Goal: Check status

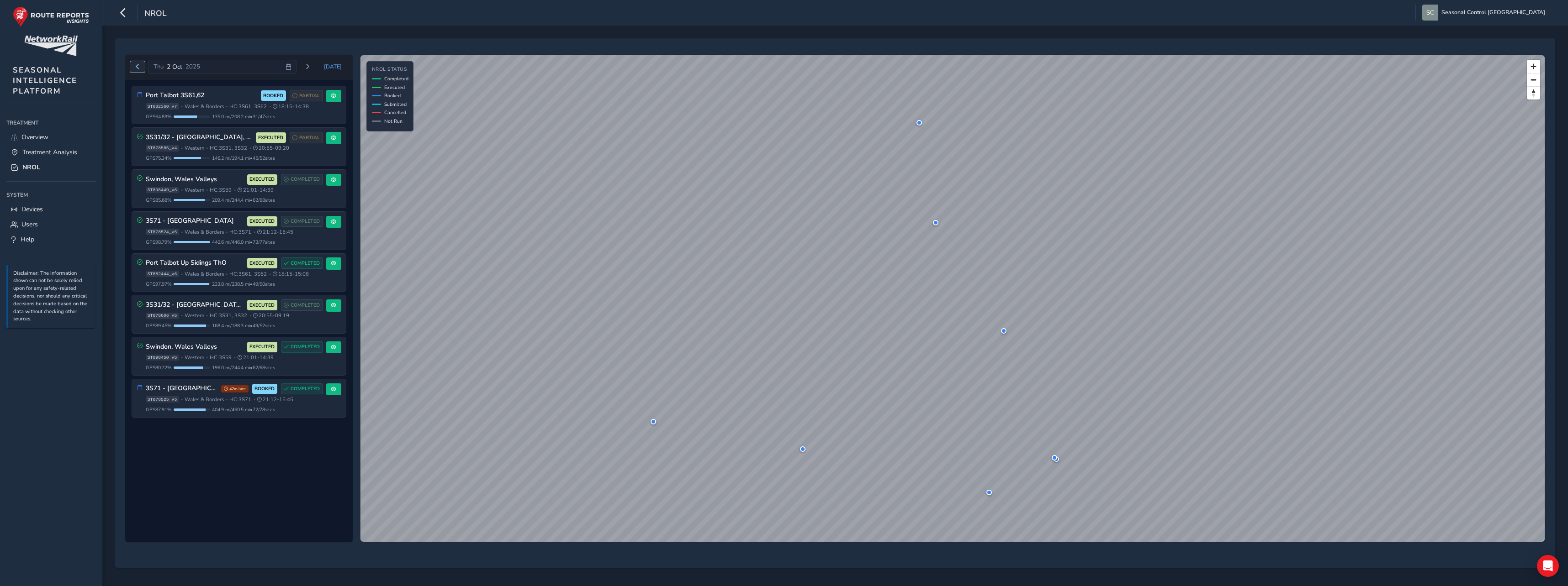
click at [136, 66] on span "Previous day" at bounding box center [137, 66] width 5 height 5
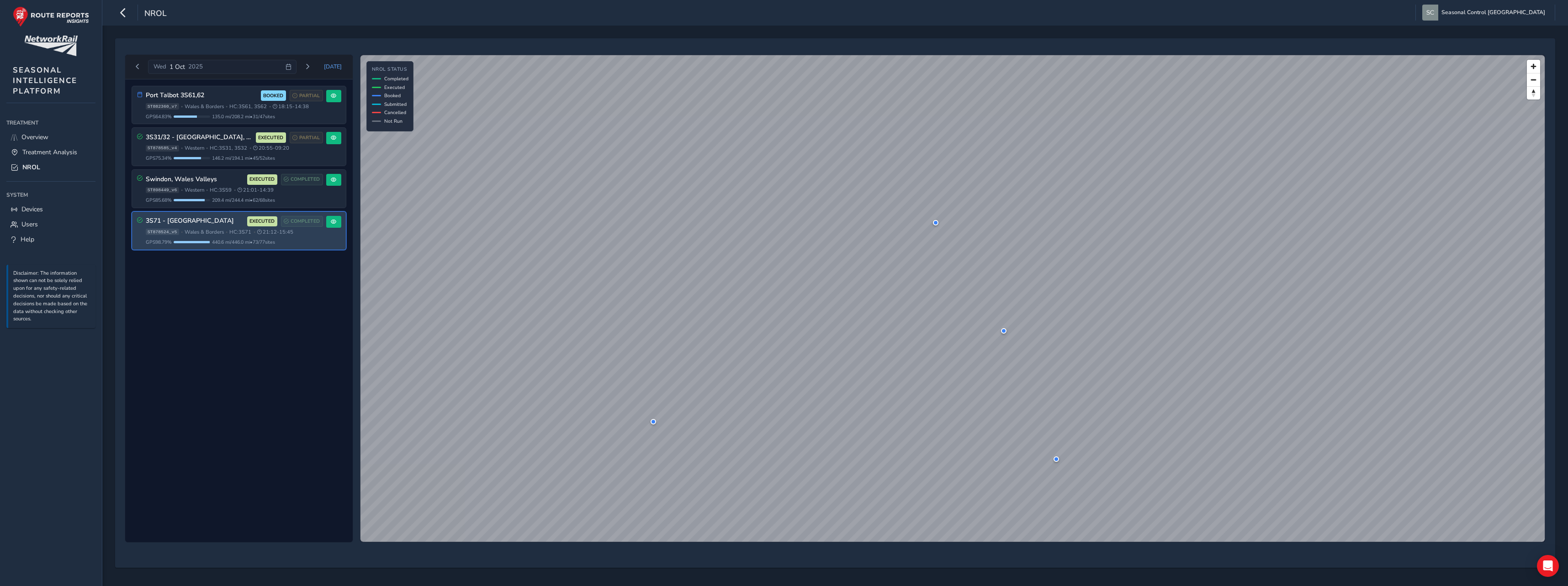
click at [228, 236] on div "3S71 - North & Mid Wales EXECUTED COMPLETED ST878524_v5 • Wales & Borders • HC:…" at bounding box center [234, 230] width 177 height 29
click at [333, 226] on button at bounding box center [334, 222] width 15 height 12
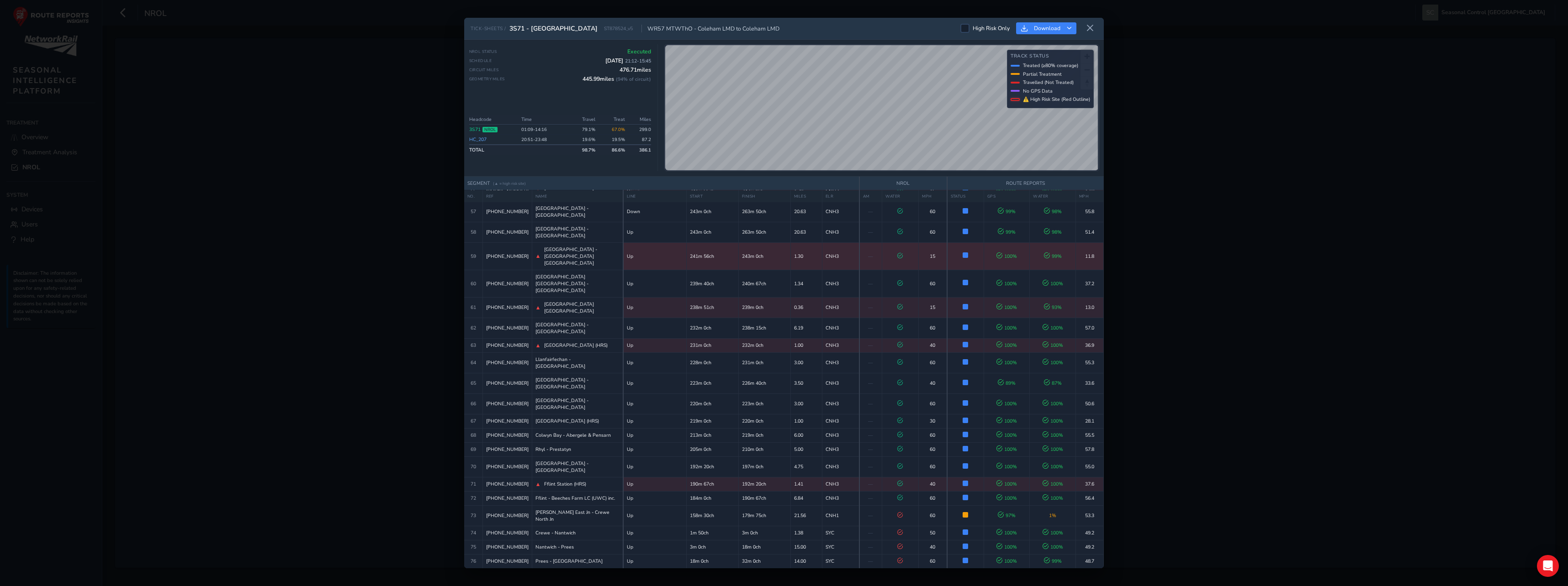
scroll to position [1216, 0]
click at [1086, 29] on button at bounding box center [1090, 29] width 14 height 15
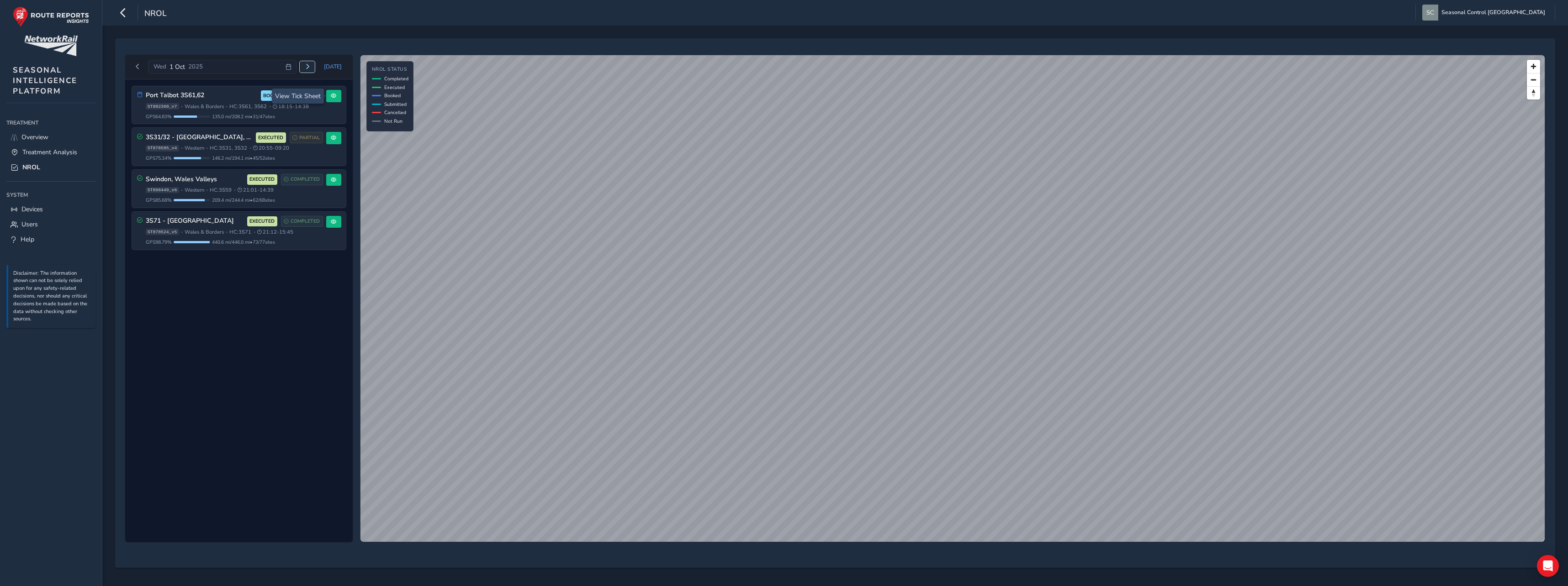
click at [308, 68] on span "Next day" at bounding box center [307, 66] width 5 height 5
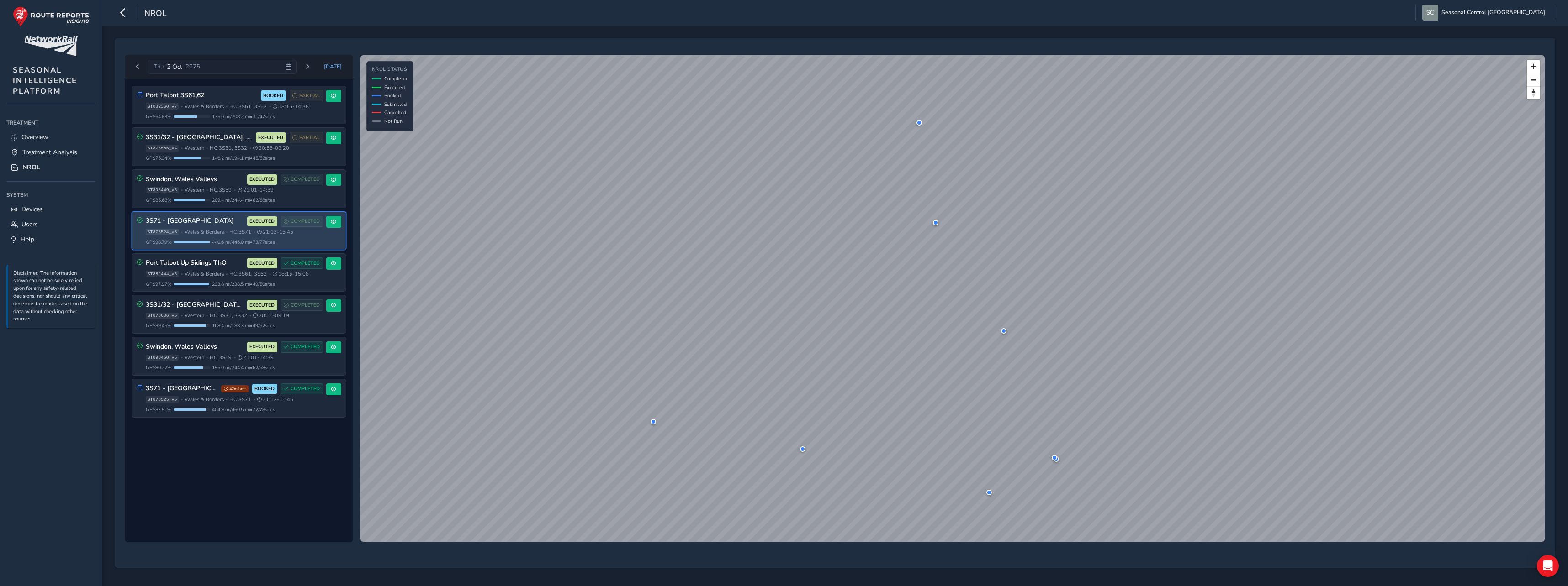
click at [320, 236] on div "3S71 - North & Mid Wales EXECUTED COMPLETED ST878524_v5 • Wales & Borders • HC:…" at bounding box center [234, 230] width 177 height 29
click at [338, 221] on button at bounding box center [334, 222] width 15 height 12
